Goal: Task Accomplishment & Management: Manage account settings

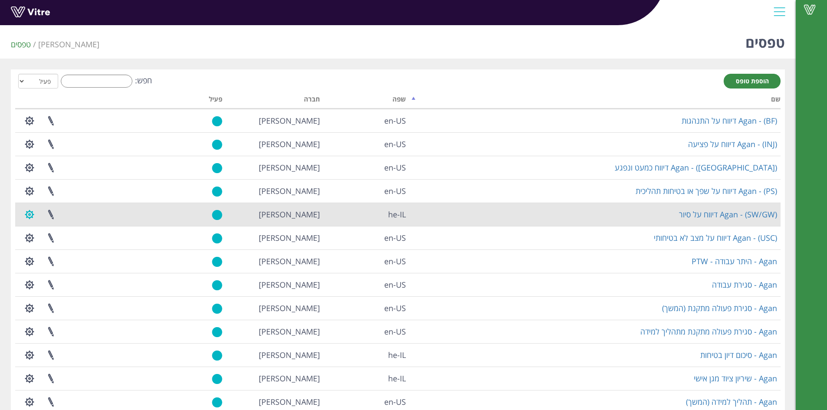
click at [33, 214] on button "button" at bounding box center [30, 214] width 22 height 23
click at [69, 250] on link "הגדרת משתמשים" at bounding box center [53, 246] width 69 height 11
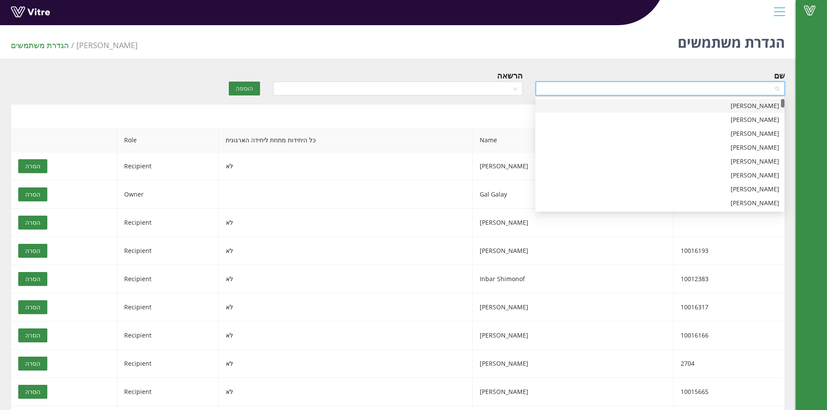
click at [695, 92] on input "search" at bounding box center [657, 88] width 233 height 13
type input "revi"
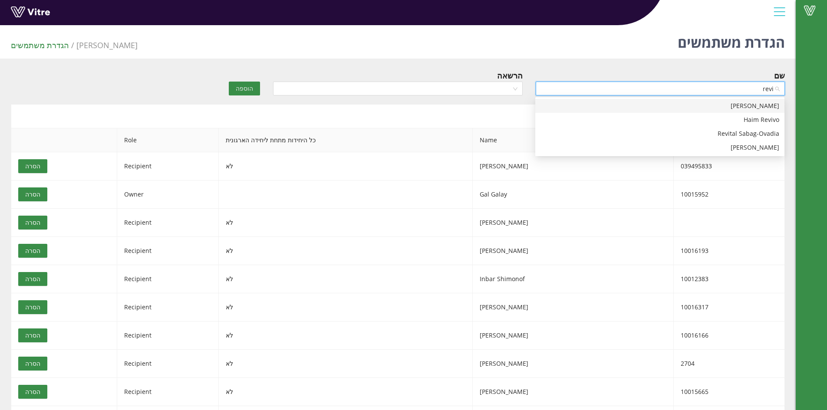
click at [702, 107] on div "Revital Saloomi" at bounding box center [659, 106] width 239 height 10
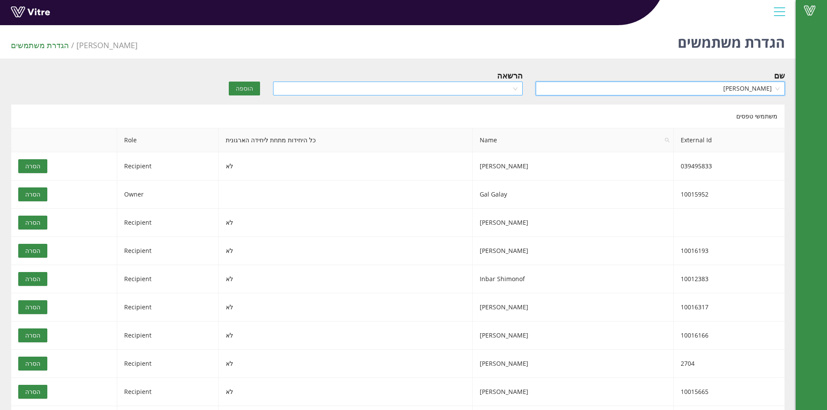
click at [508, 88] on input "search" at bounding box center [394, 88] width 233 height 13
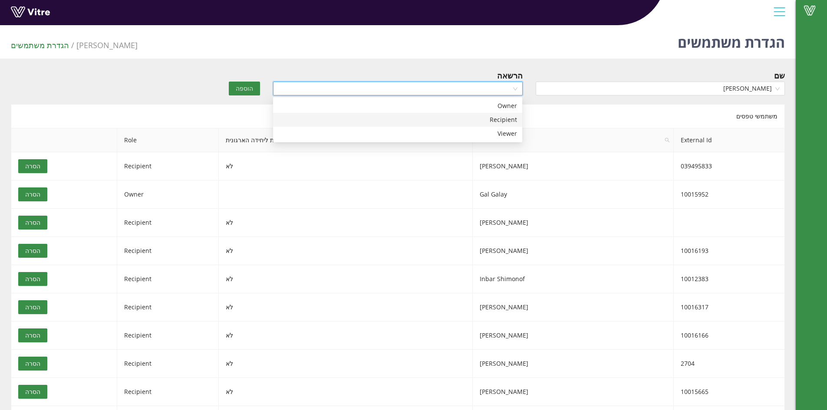
click at [482, 116] on div "Recipient" at bounding box center [397, 120] width 239 height 10
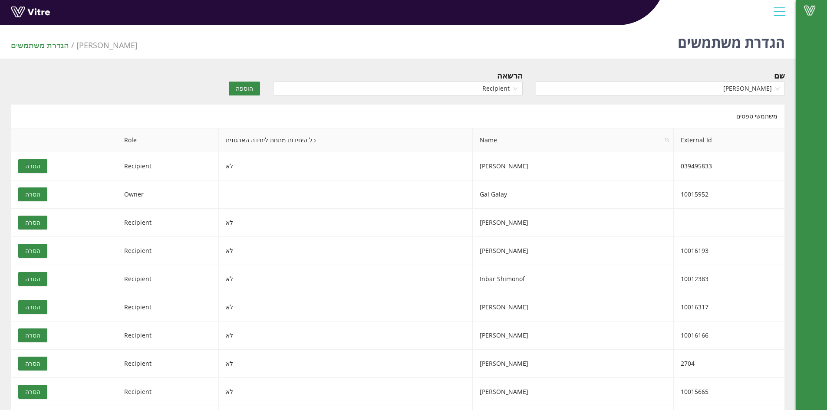
click at [242, 85] on span "הוספה" at bounding box center [244, 89] width 17 height 10
click at [654, 96] on div "שם" at bounding box center [660, 84] width 262 height 30
click at [655, 91] on input "search" at bounding box center [657, 88] width 233 height 13
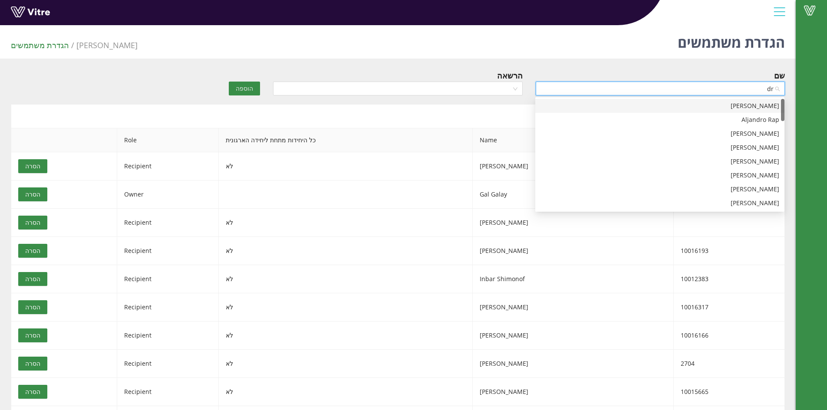
type input "dro"
click at [670, 103] on div "[PERSON_NAME]" at bounding box center [659, 106] width 239 height 10
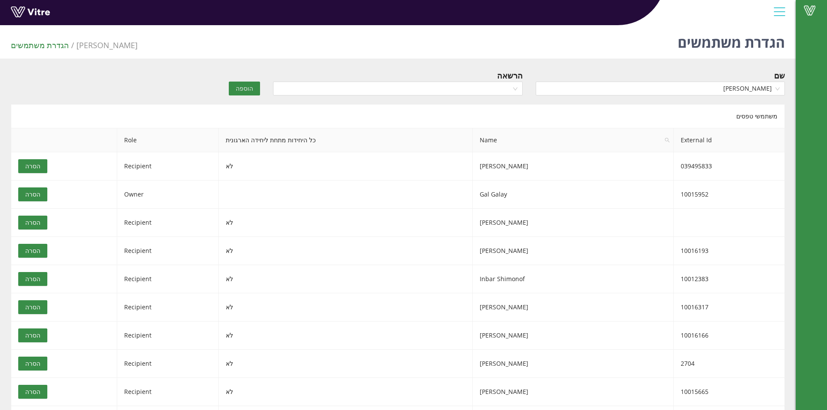
click at [492, 80] on div "הרשאה" at bounding box center [397, 75] width 249 height 12
click at [490, 85] on input "search" at bounding box center [394, 88] width 233 height 13
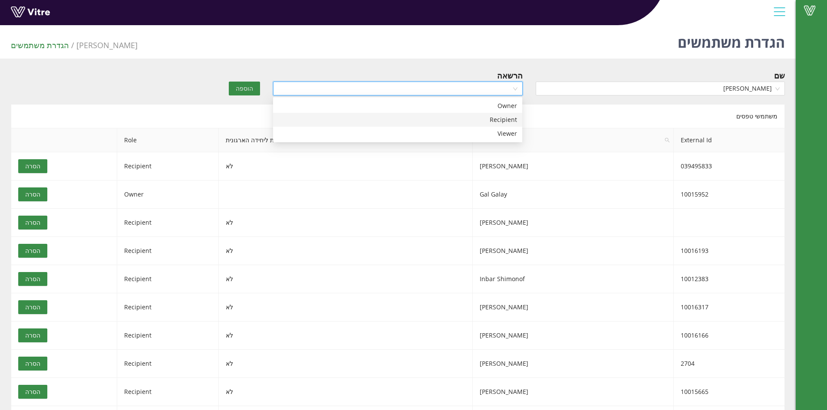
click at [492, 118] on div "Recipient" at bounding box center [397, 120] width 239 height 10
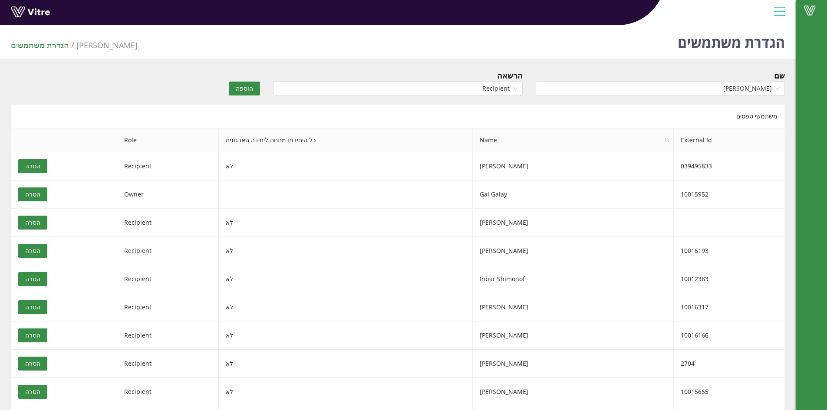
click at [243, 85] on span "הוספה" at bounding box center [244, 89] width 17 height 10
click at [735, 89] on input "search" at bounding box center [657, 88] width 233 height 13
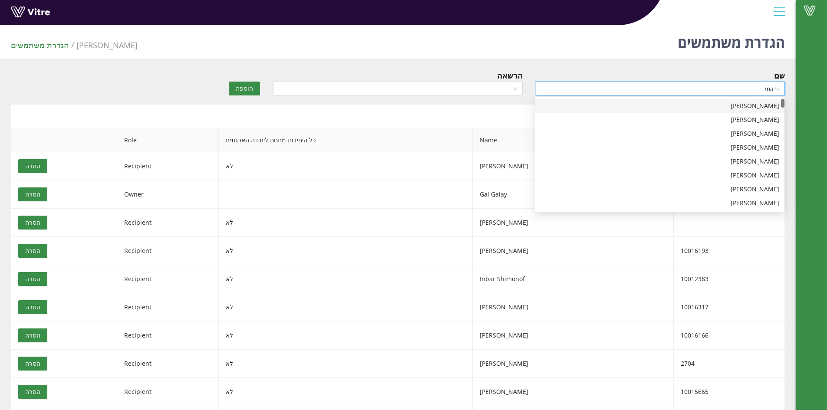
type input "m"
type input "lavi"
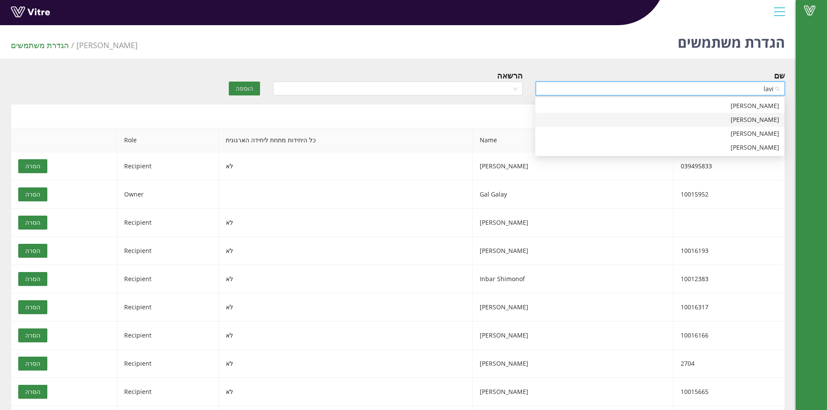
click at [733, 119] on div "[PERSON_NAME]" at bounding box center [659, 120] width 239 height 10
click at [518, 92] on div at bounding box center [397, 89] width 249 height 14
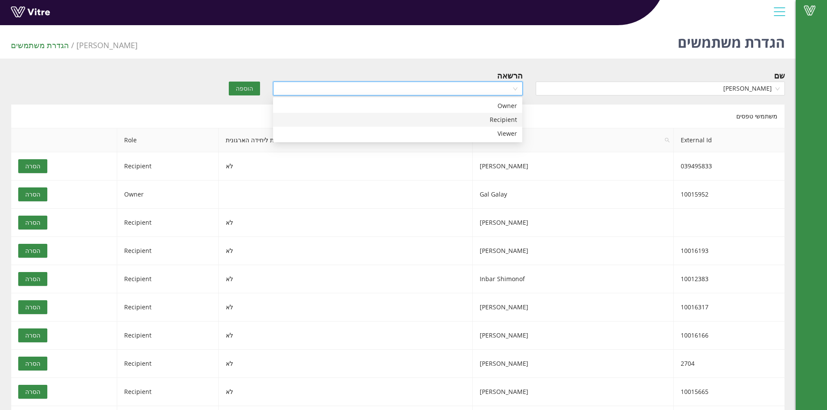
click at [505, 121] on div "Recipient" at bounding box center [397, 120] width 239 height 10
click at [240, 86] on span "הוספה" at bounding box center [244, 89] width 17 height 10
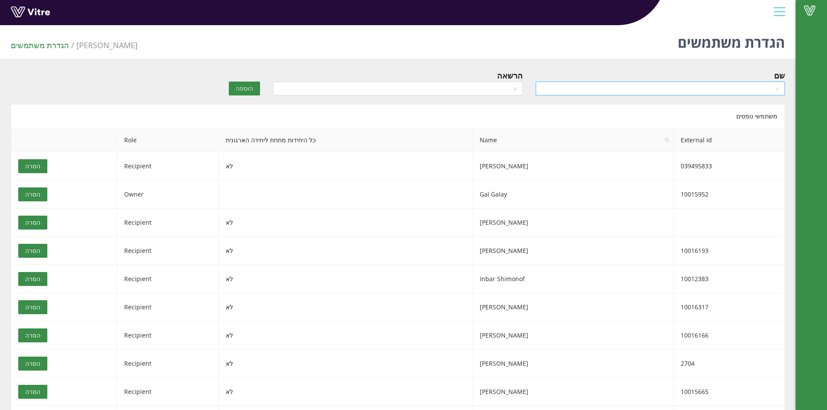
click at [643, 90] on input "search" at bounding box center [657, 88] width 233 height 13
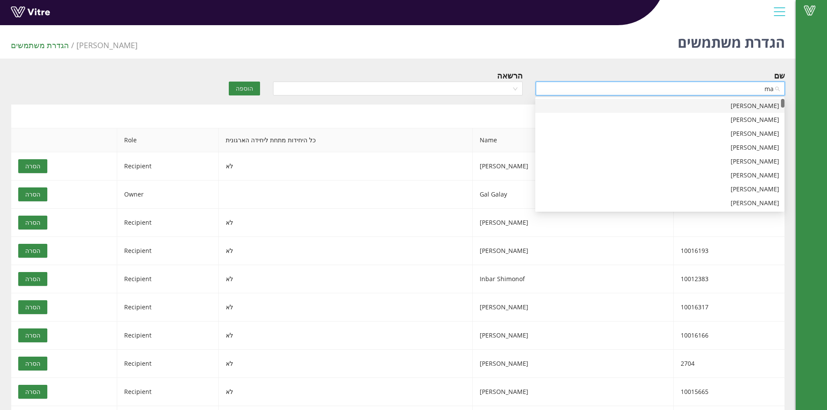
type input "mar"
click at [741, 176] on div "[PERSON_NAME]" at bounding box center [659, 176] width 239 height 10
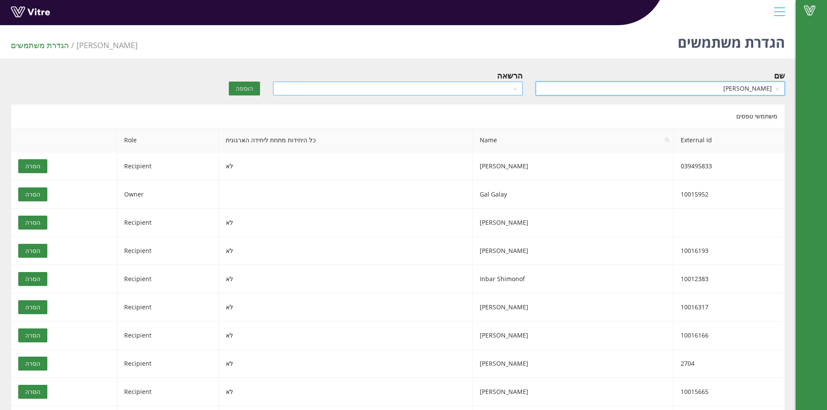
click at [511, 87] on input "search" at bounding box center [394, 88] width 233 height 13
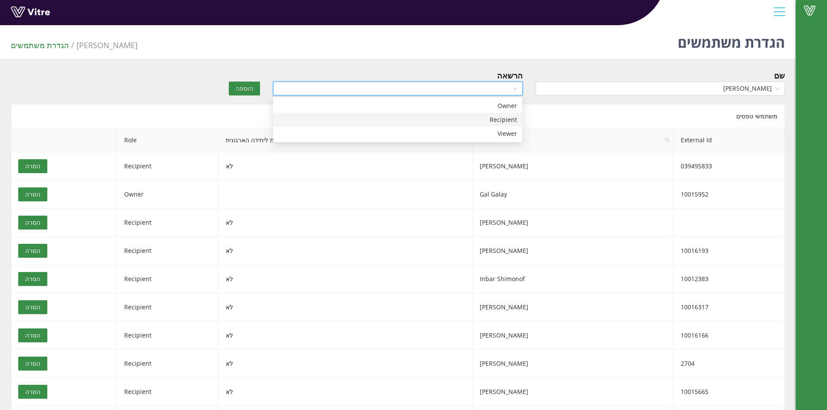
click at [506, 119] on div "Recipient" at bounding box center [397, 120] width 239 height 10
click at [240, 85] on span "הוספה" at bounding box center [244, 89] width 17 height 10
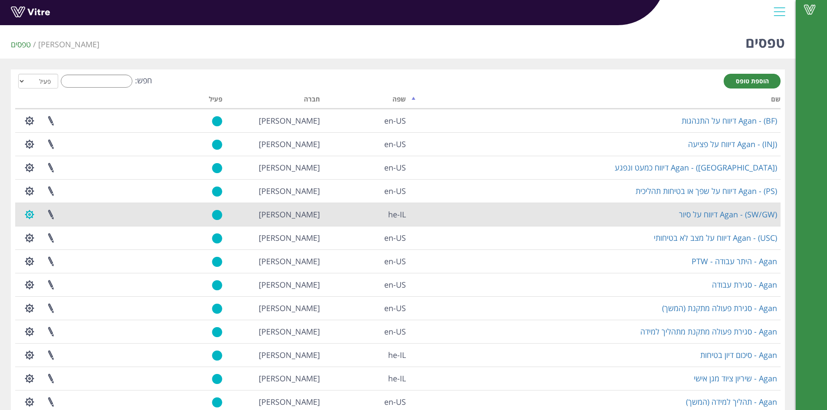
click at [35, 216] on button "button" at bounding box center [30, 214] width 22 height 23
click at [60, 251] on link "הגדרת משתמשים" at bounding box center [53, 246] width 69 height 11
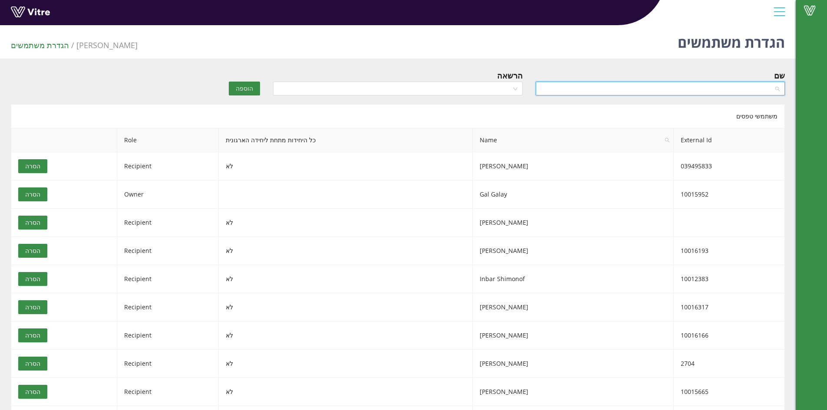
click at [707, 87] on input "search" at bounding box center [657, 88] width 233 height 13
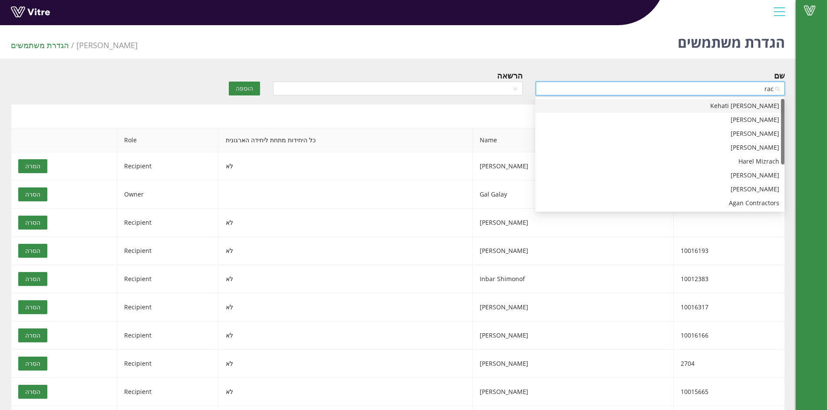
type input "rach"
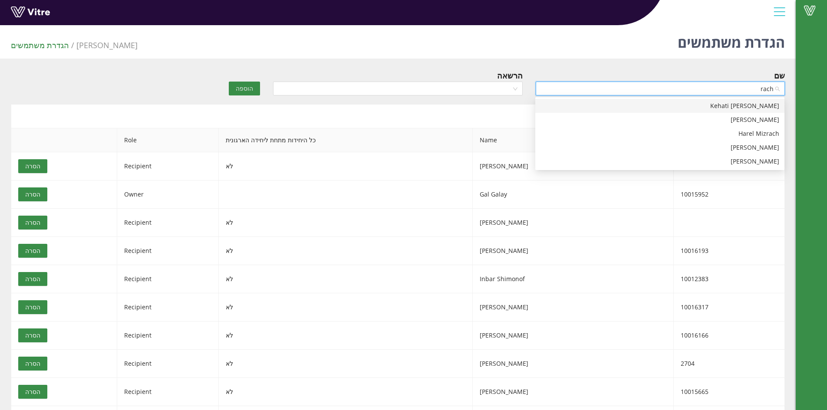
click at [670, 108] on div "[PERSON_NAME] Kehati" at bounding box center [659, 106] width 239 height 10
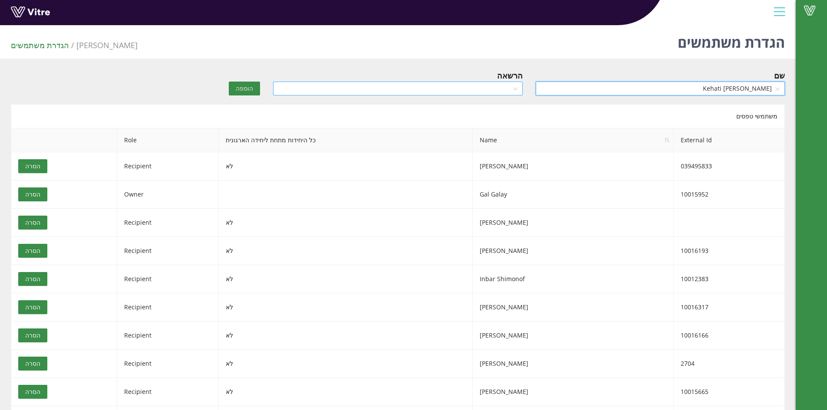
click at [475, 87] on input "search" at bounding box center [394, 88] width 233 height 13
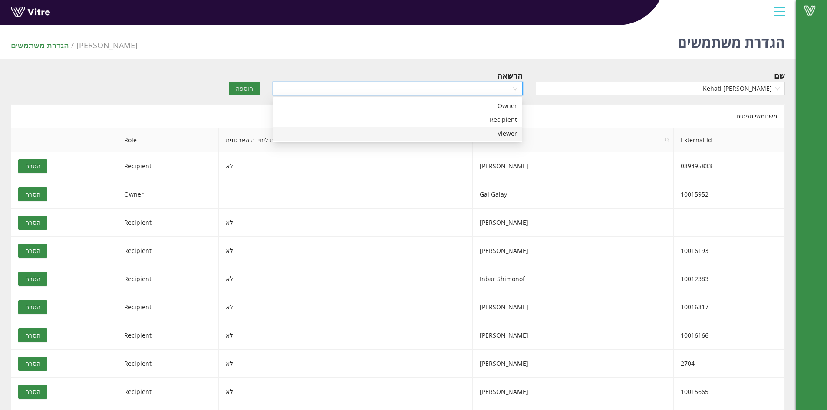
click at [490, 132] on div "Viewer" at bounding box center [397, 134] width 239 height 10
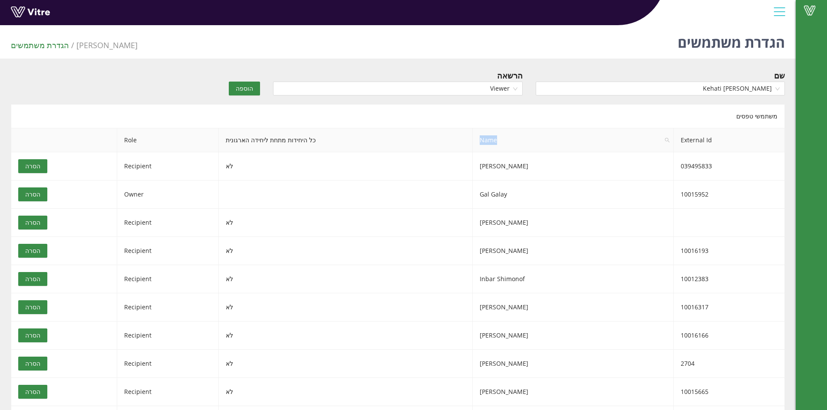
click at [490, 132] on span "Name" at bounding box center [573, 139] width 200 height 23
click at [492, 89] on span "Viewer" at bounding box center [397, 88] width 239 height 13
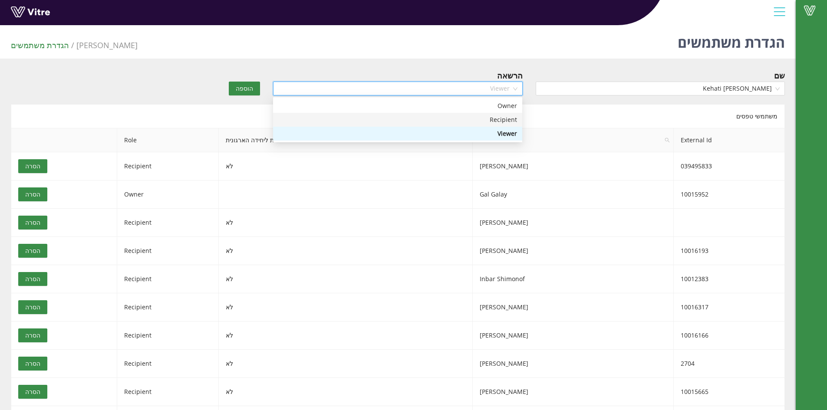
click at [494, 119] on div "Recipient" at bounding box center [397, 120] width 239 height 10
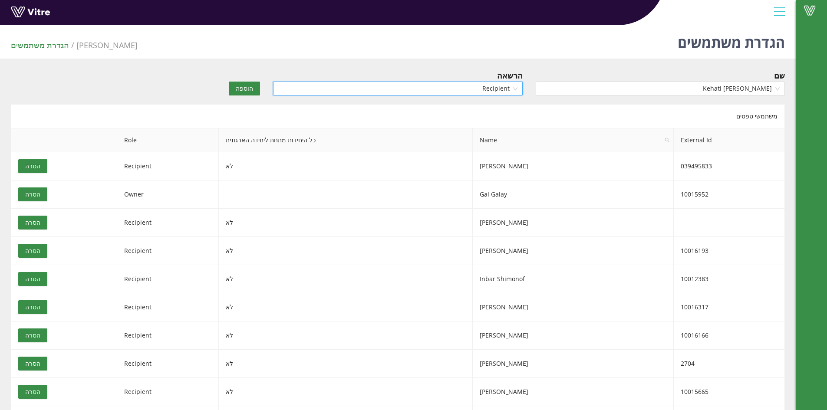
click at [249, 88] on span "הוספה" at bounding box center [244, 89] width 17 height 10
